Goal: Task Accomplishment & Management: Manage account settings

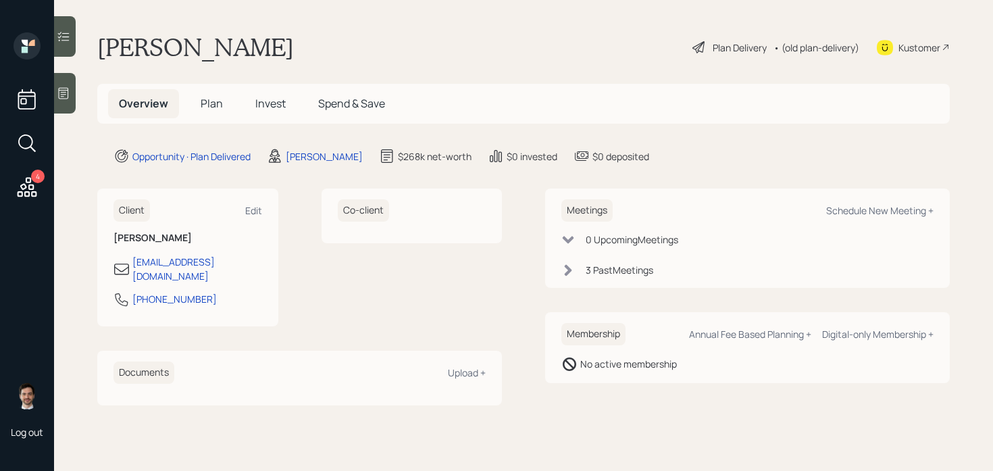
click at [728, 47] on div "Plan Delivery" at bounding box center [740, 48] width 54 height 14
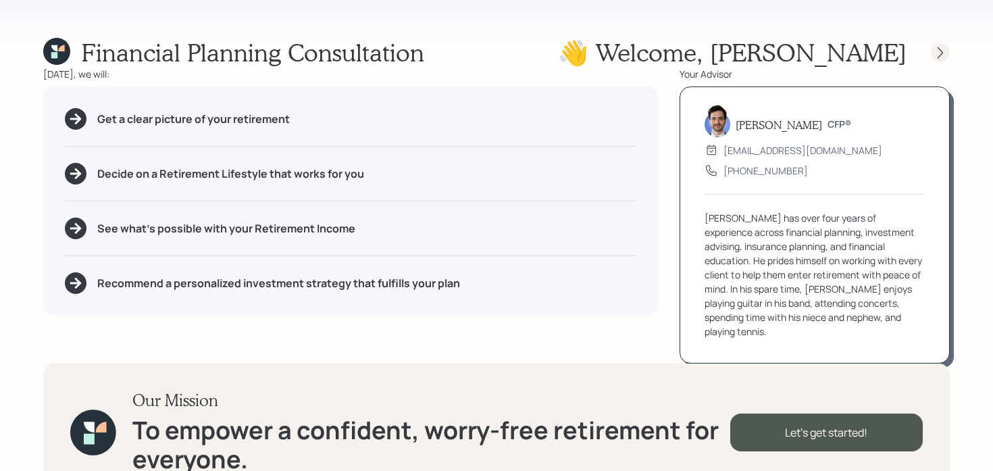
click at [944, 52] on icon at bounding box center [941, 53] width 14 height 14
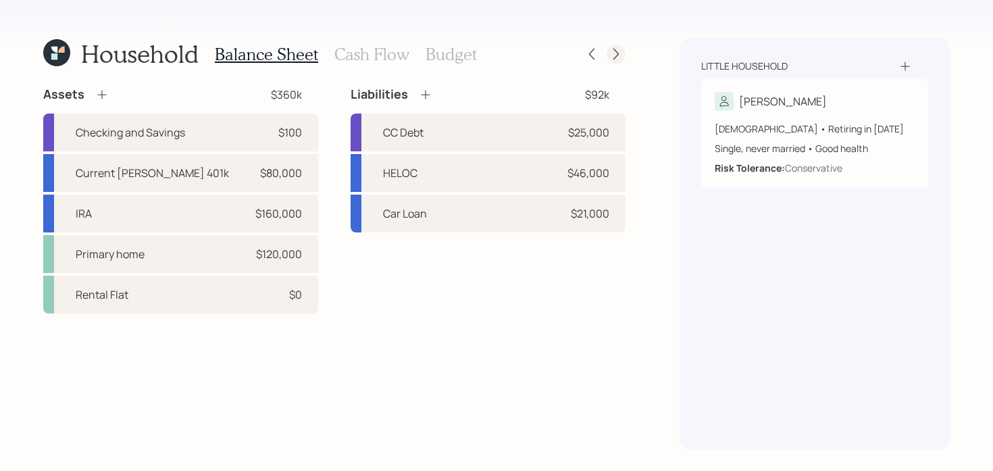
click at [612, 53] on icon at bounding box center [616, 54] width 14 height 14
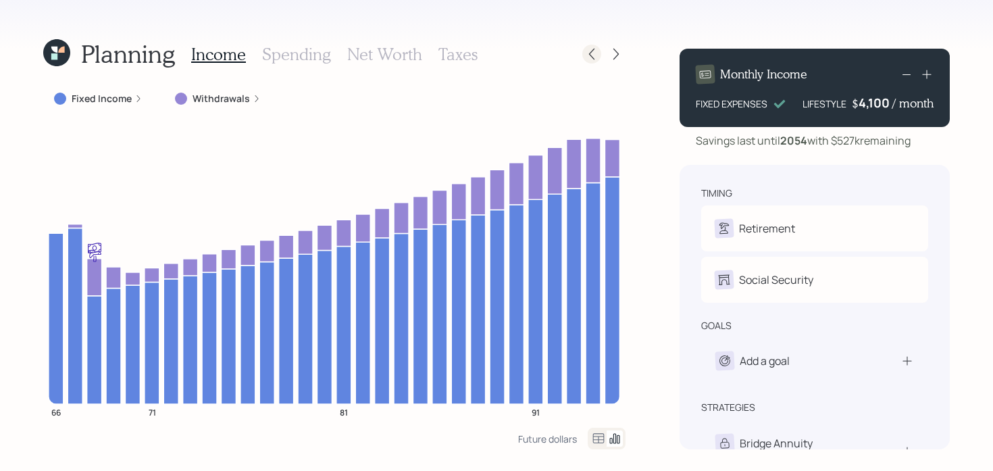
click at [591, 53] on icon at bounding box center [592, 54] width 14 height 14
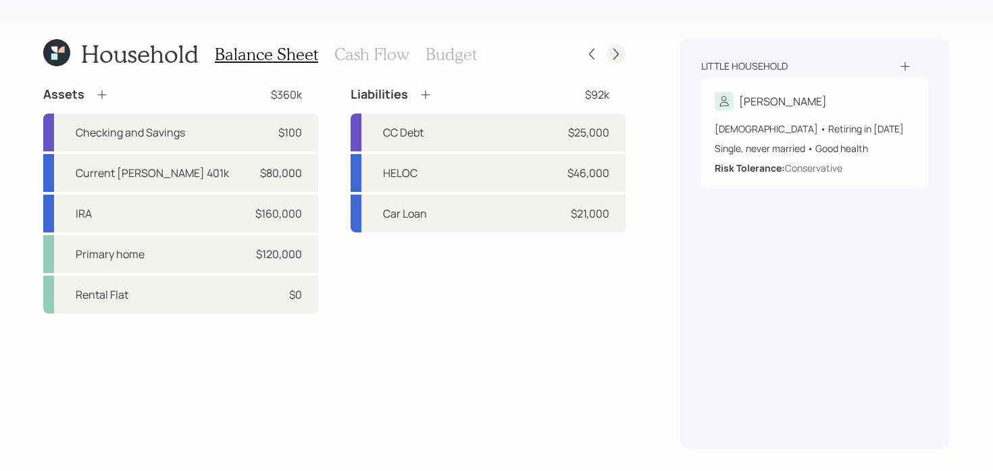
click at [615, 53] on icon at bounding box center [616, 54] width 14 height 14
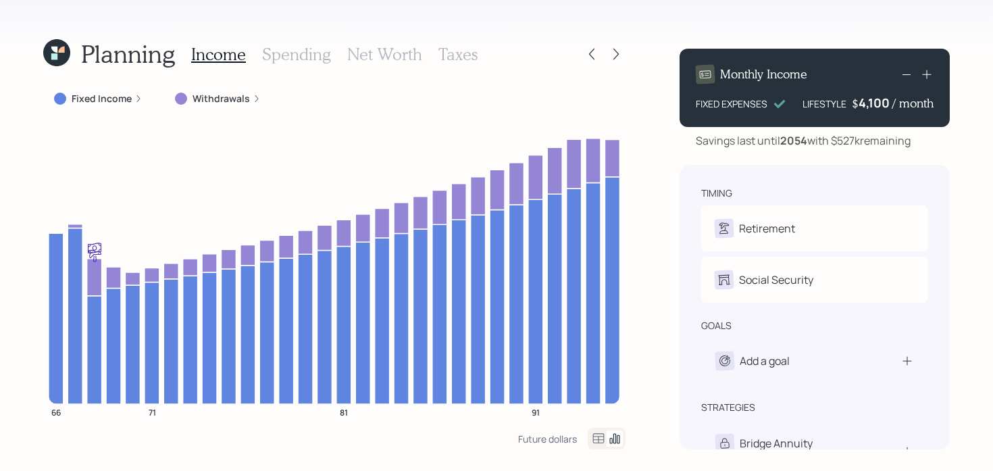
click at [615, 53] on icon at bounding box center [616, 54] width 14 height 14
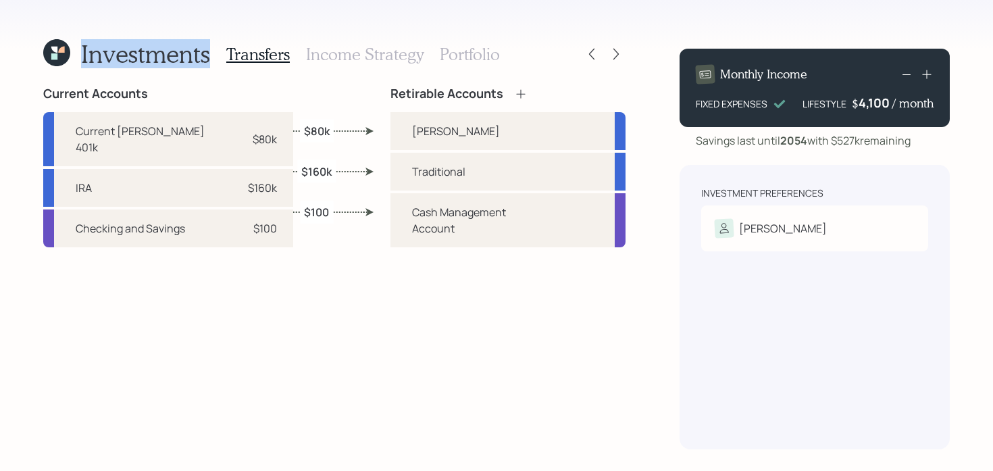
click at [59, 51] on icon at bounding box center [61, 50] width 6 height 6
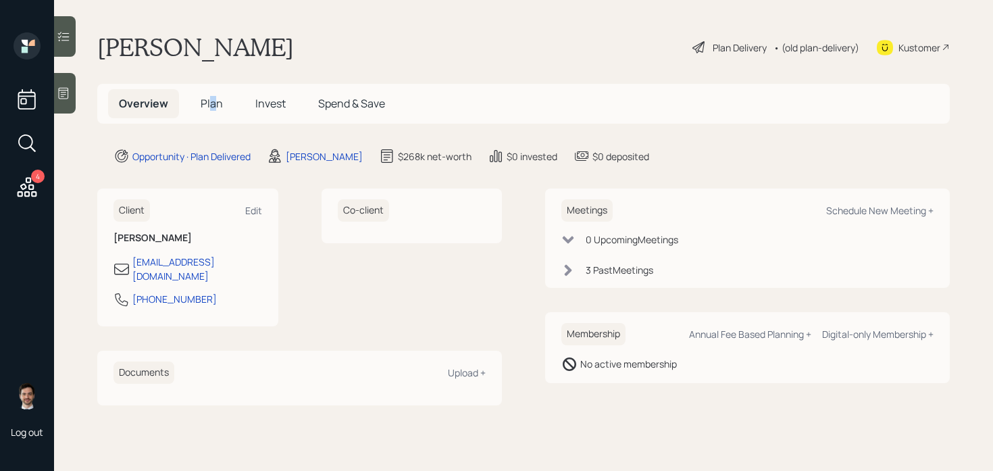
click at [212, 104] on span "Plan" at bounding box center [212, 103] width 22 height 15
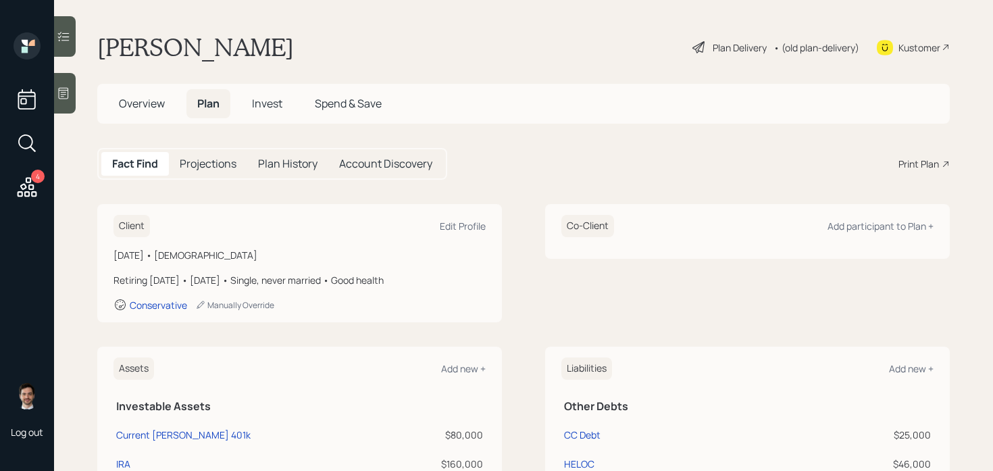
click at [485, 54] on div "[PERSON_NAME] Plan Delivery • (old plan-delivery) Kustomer" at bounding box center [523, 47] width 853 height 30
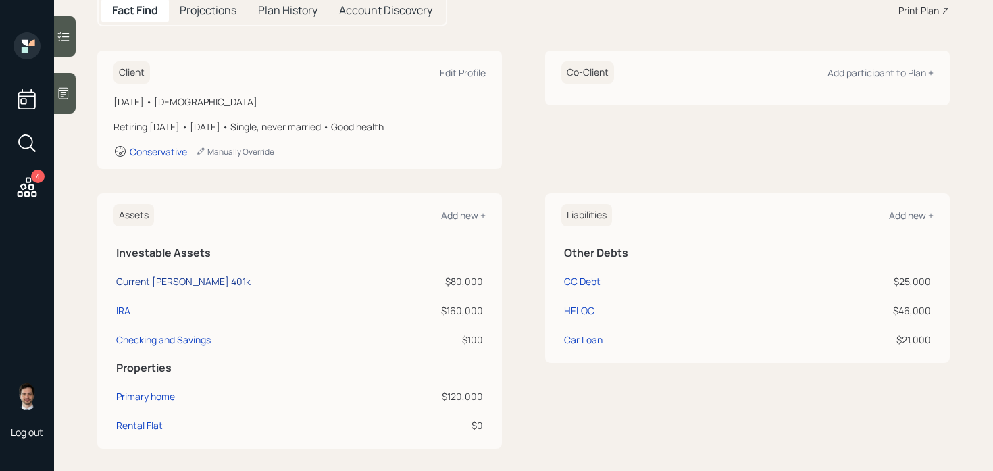
scroll to position [155, 0]
click at [462, 176] on div "Client Edit Profile [DATE] • [DEMOGRAPHIC_DATA] Retiring [DATE] • [DATE] • Sing…" at bounding box center [523, 462] width 853 height 826
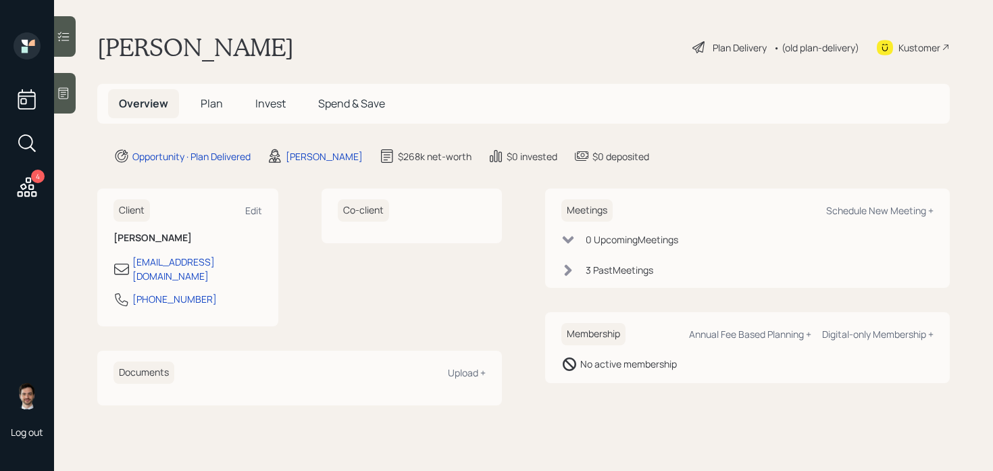
click at [213, 104] on span "Plan" at bounding box center [212, 103] width 22 height 15
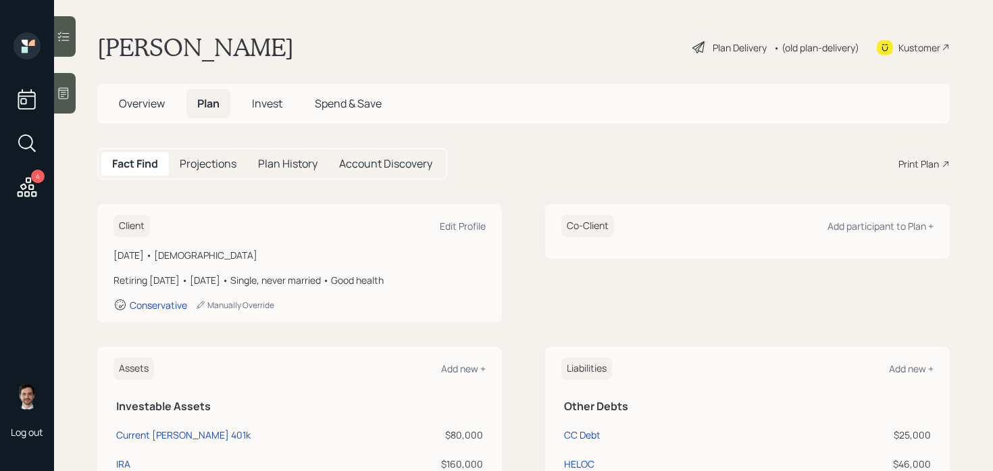
click at [713, 46] on div "Plan Delivery" at bounding box center [740, 48] width 54 height 14
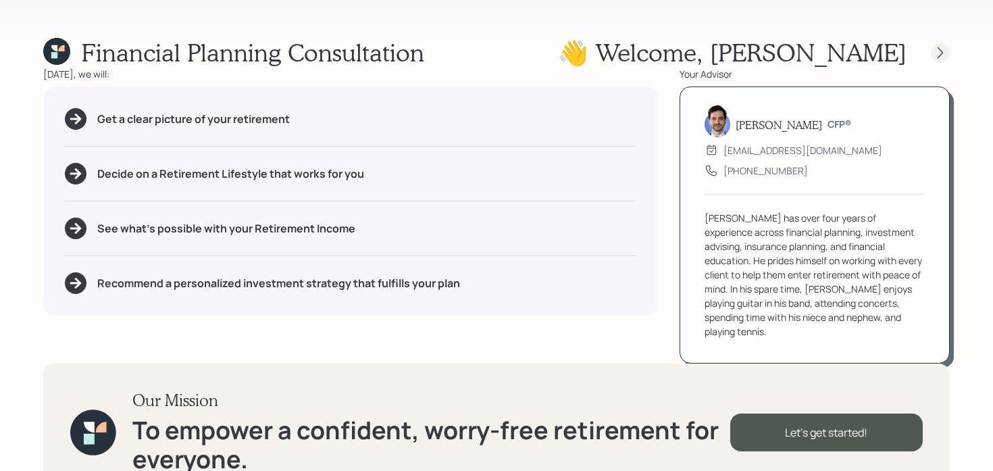
click at [938, 57] on icon at bounding box center [940, 52] width 5 height 11
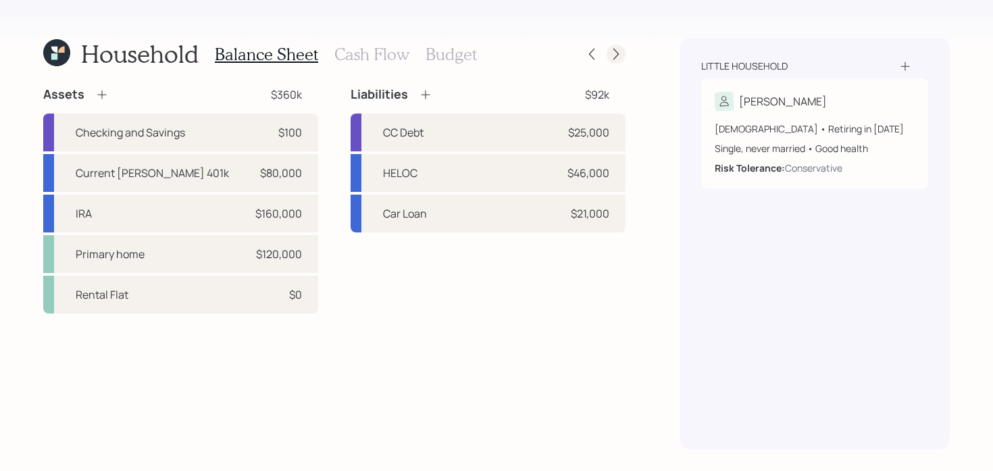
click at [617, 53] on icon at bounding box center [616, 54] width 14 height 14
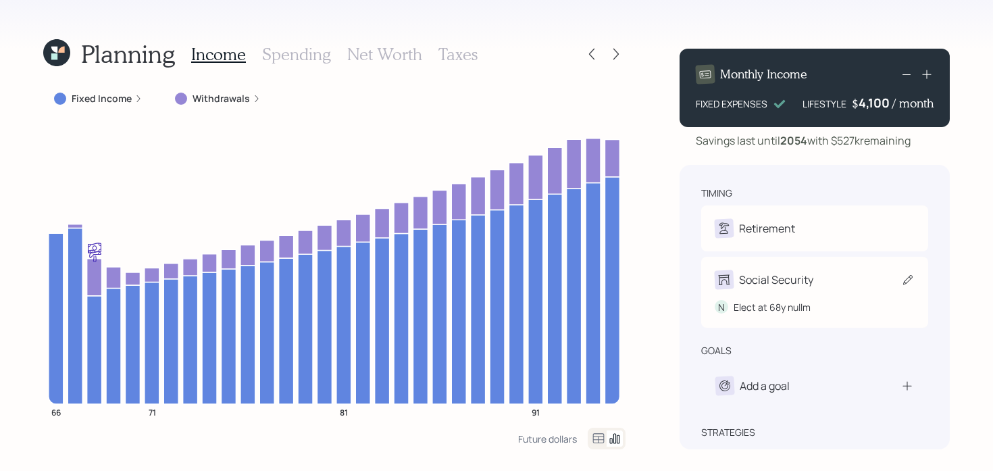
click at [905, 274] on icon at bounding box center [908, 280] width 14 height 14
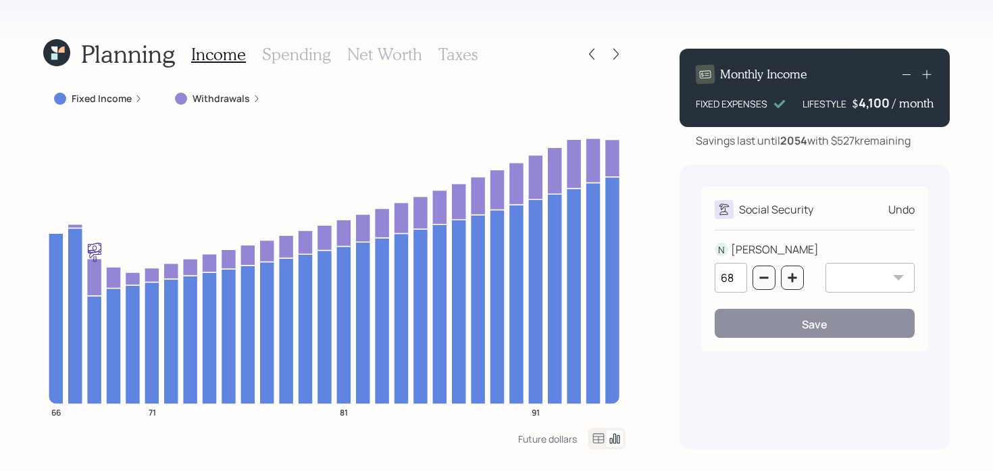
click at [752, 404] on div "Social Security Undo N [PERSON_NAME] 68 January February March April May June J…" at bounding box center [815, 307] width 270 height 284
click at [57, 55] on icon at bounding box center [54, 56] width 6 height 6
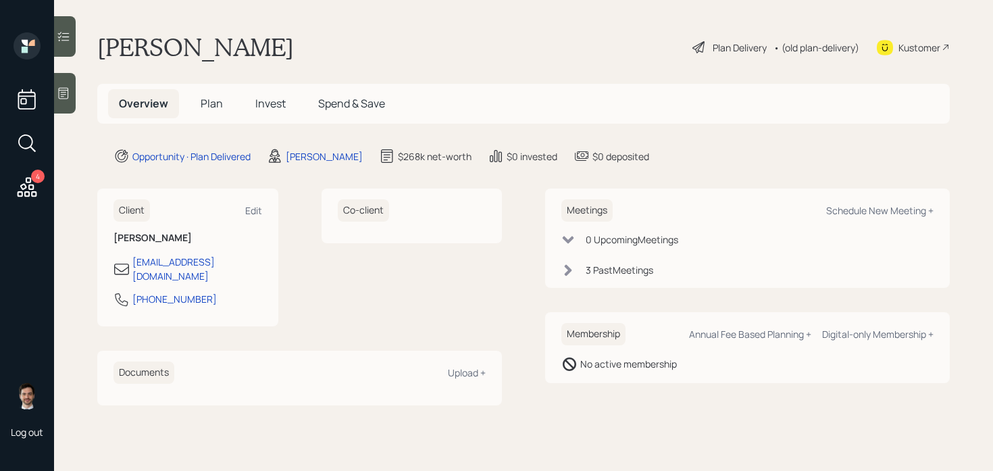
click at [213, 105] on span "Plan" at bounding box center [212, 103] width 22 height 15
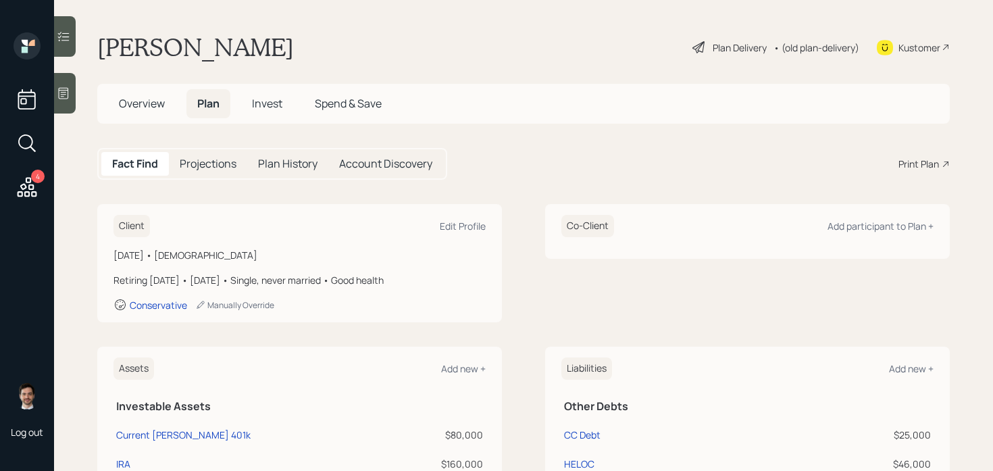
click at [733, 47] on div "Plan Delivery" at bounding box center [740, 48] width 54 height 14
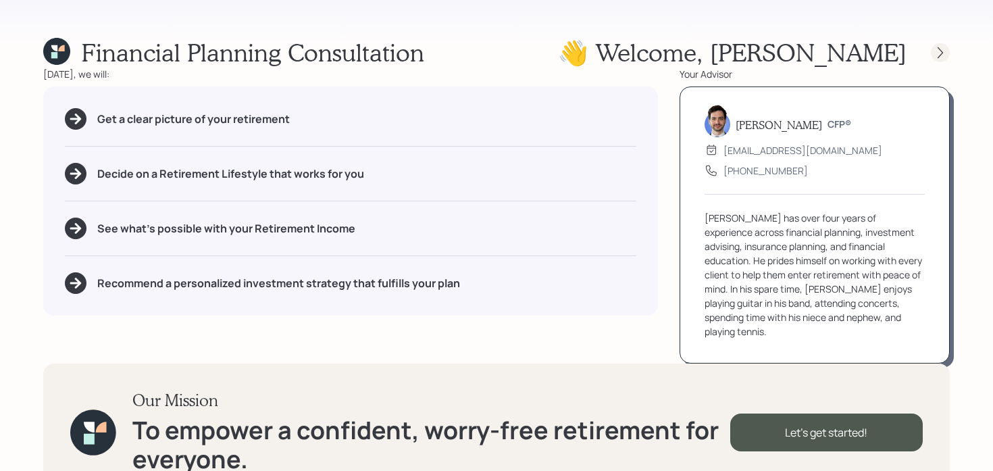
click at [946, 51] on icon at bounding box center [941, 53] width 14 height 14
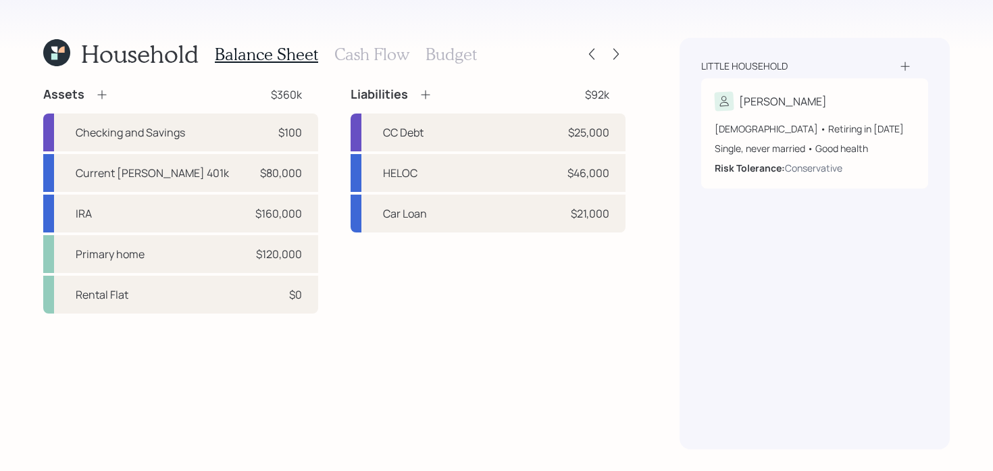
click at [946, 51] on div "Little household [PERSON_NAME] [DEMOGRAPHIC_DATA] • Retiring in [DATE] Single, …" at bounding box center [815, 243] width 270 height 411
click at [613, 55] on icon at bounding box center [616, 54] width 14 height 14
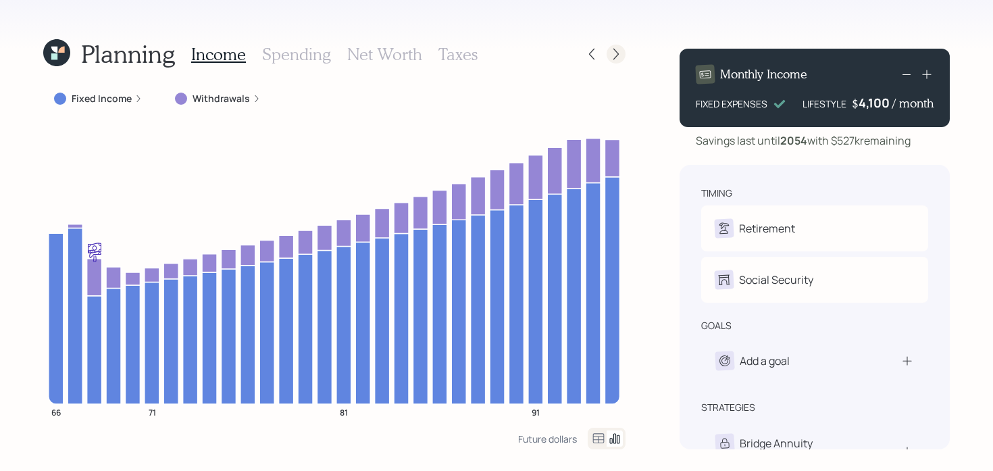
click at [613, 55] on icon at bounding box center [616, 54] width 14 height 14
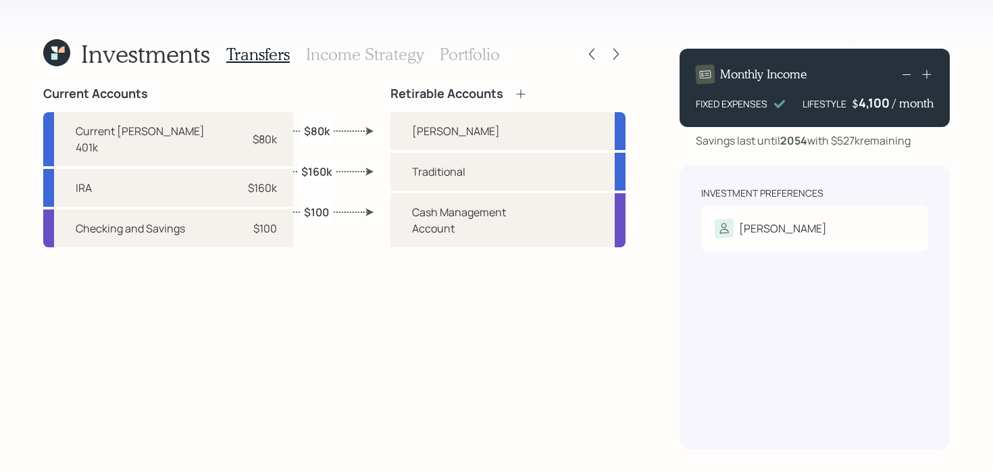
click at [613, 55] on icon at bounding box center [616, 54] width 14 height 14
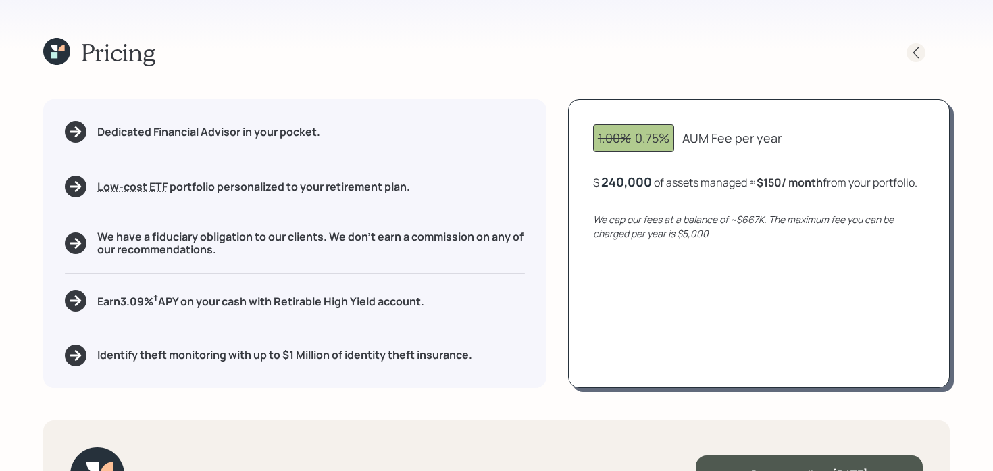
click at [915, 55] on icon at bounding box center [916, 53] width 14 height 14
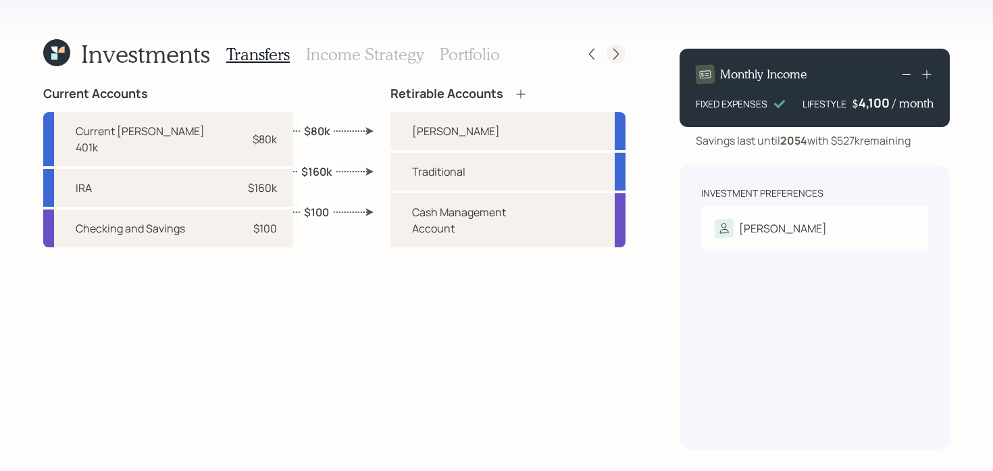
click at [622, 57] on icon at bounding box center [616, 54] width 14 height 14
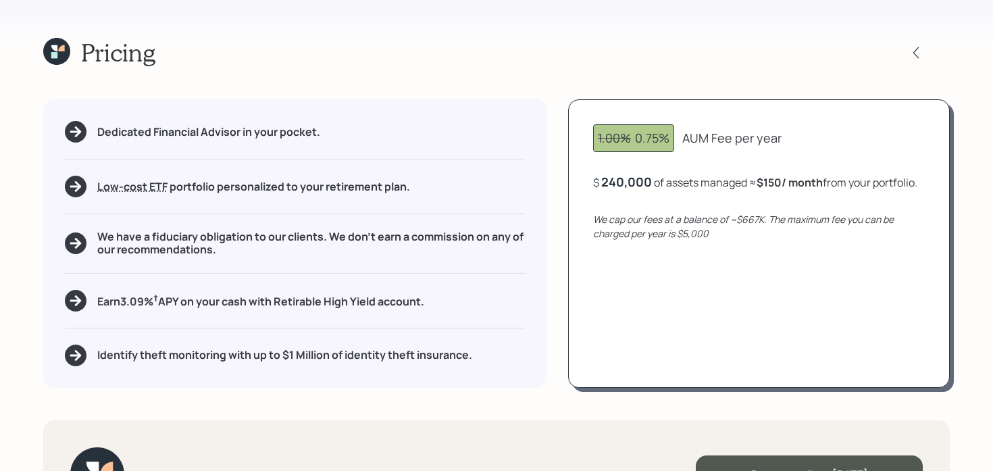
click at [51, 45] on icon at bounding box center [56, 51] width 27 height 27
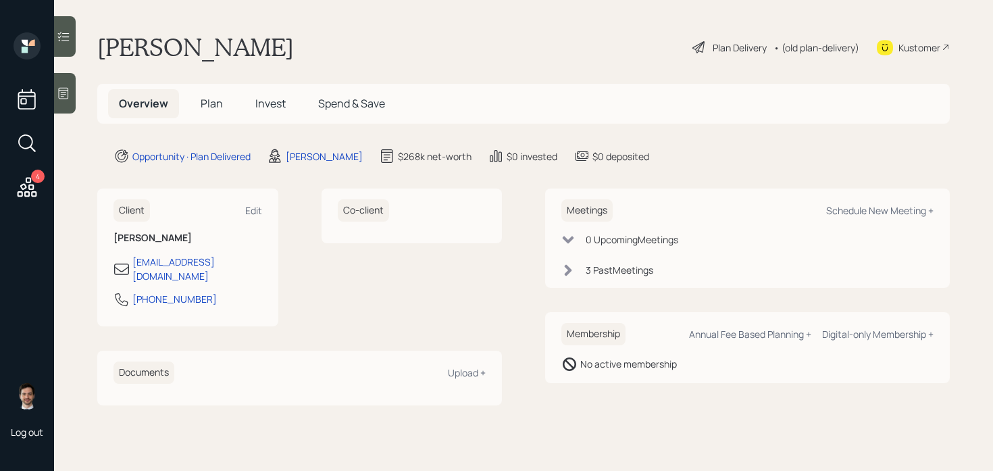
click at [736, 43] on div "Plan Delivery" at bounding box center [740, 48] width 54 height 14
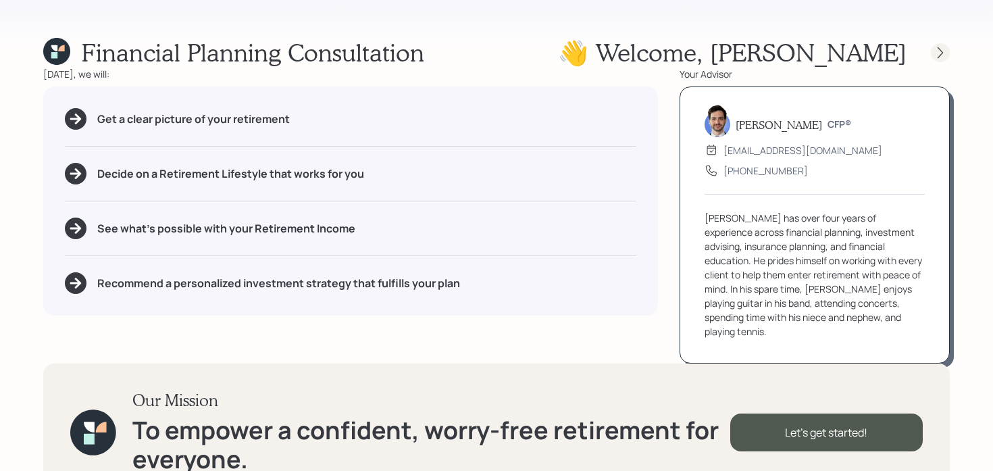
click at [941, 51] on icon at bounding box center [940, 52] width 5 height 11
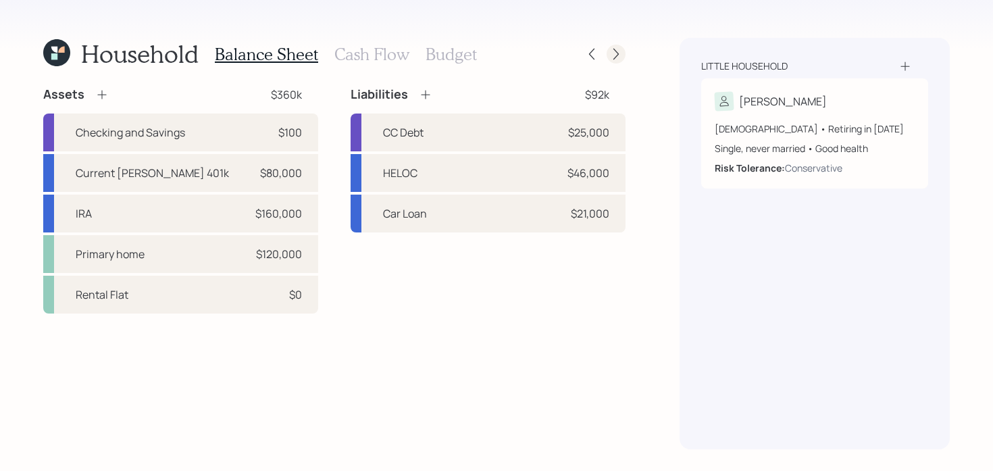
click at [618, 55] on icon at bounding box center [616, 54] width 14 height 14
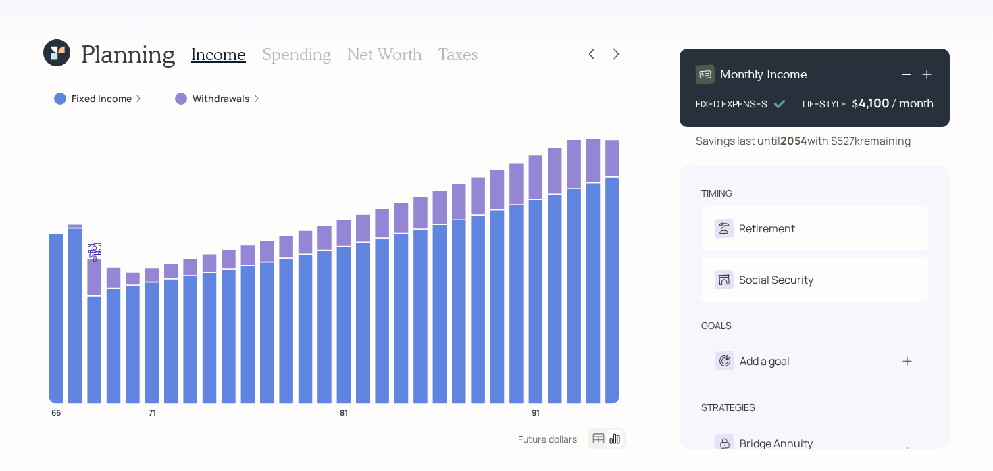
click at [618, 55] on icon at bounding box center [616, 54] width 14 height 14
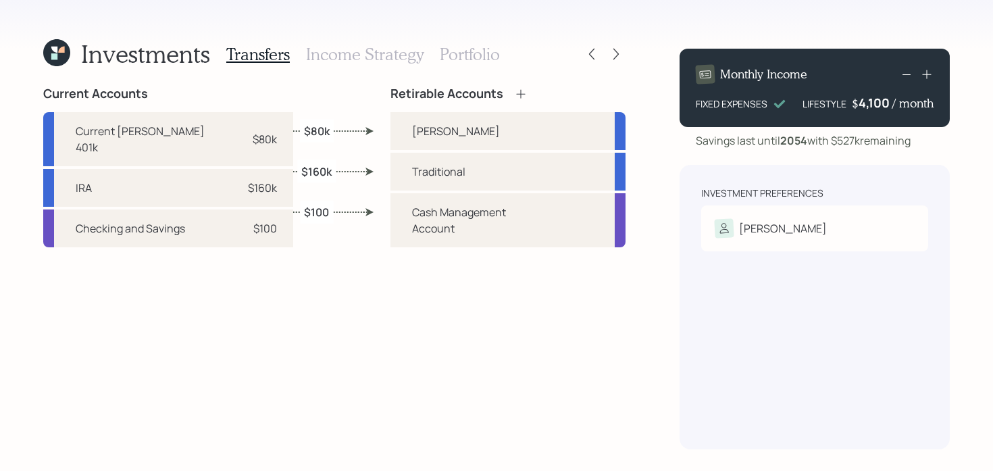
click at [465, 48] on h3 "Portfolio" at bounding box center [470, 55] width 60 height 20
